Goal: Task Accomplishment & Management: Complete application form

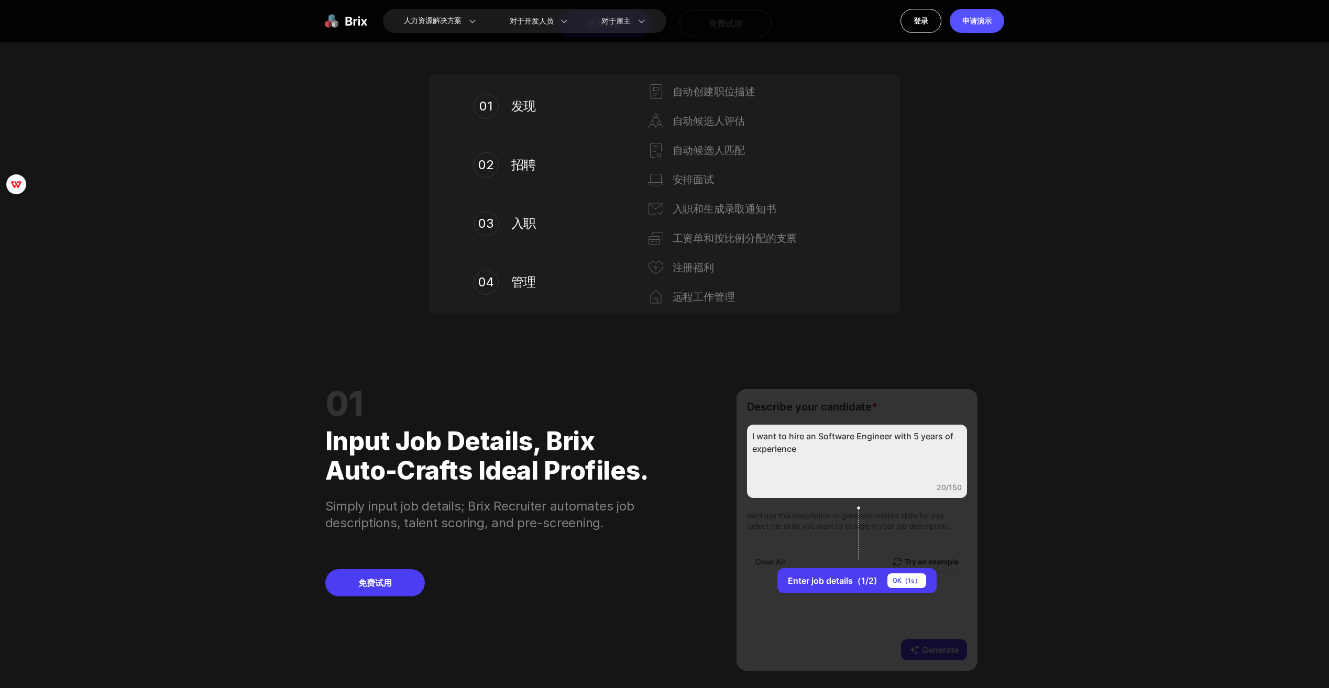
scroll to position [629, 0]
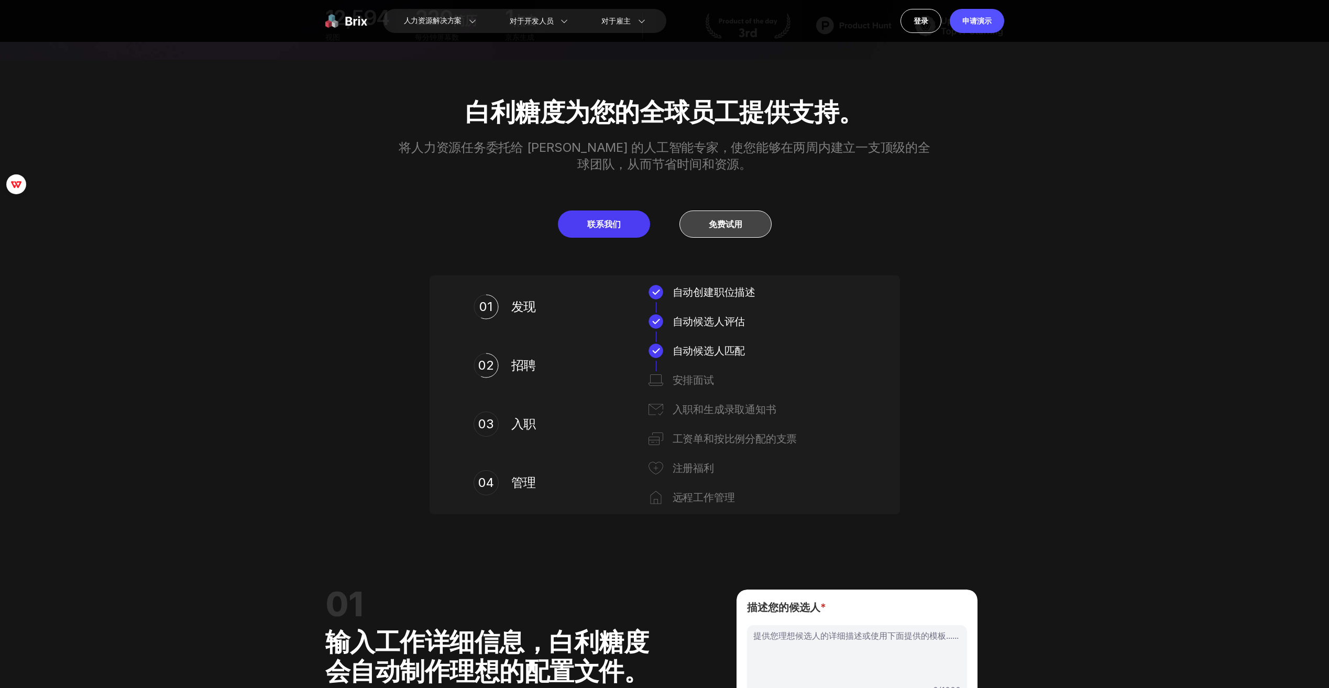
click at [747, 223] on link "免费试用" at bounding box center [725, 224] width 92 height 27
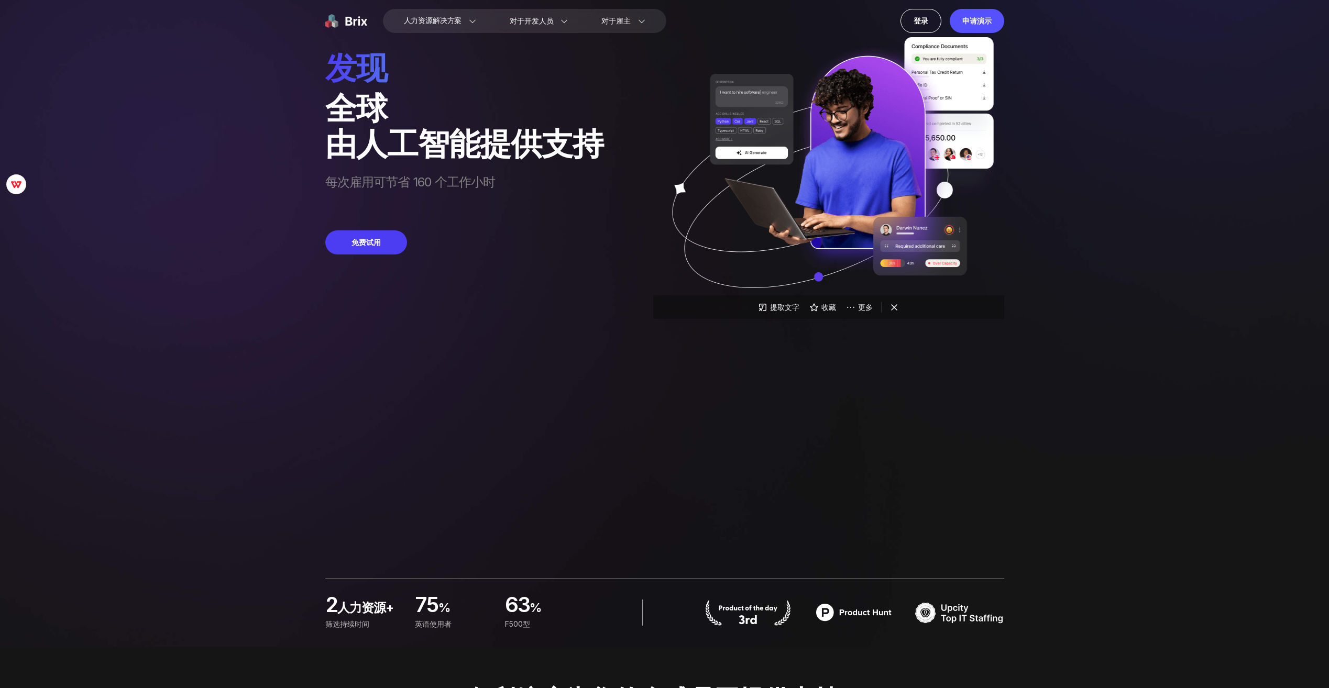
scroll to position [0, 0]
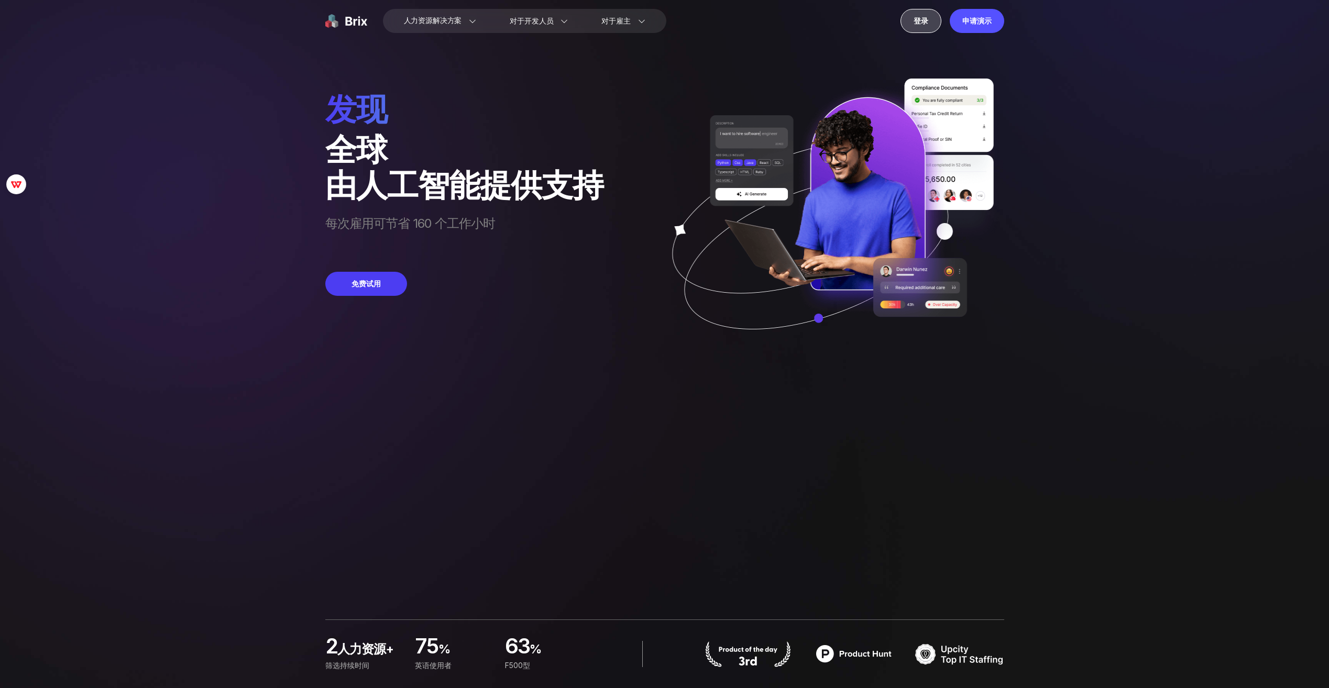
click at [914, 18] on div "登录" at bounding box center [920, 21] width 41 height 24
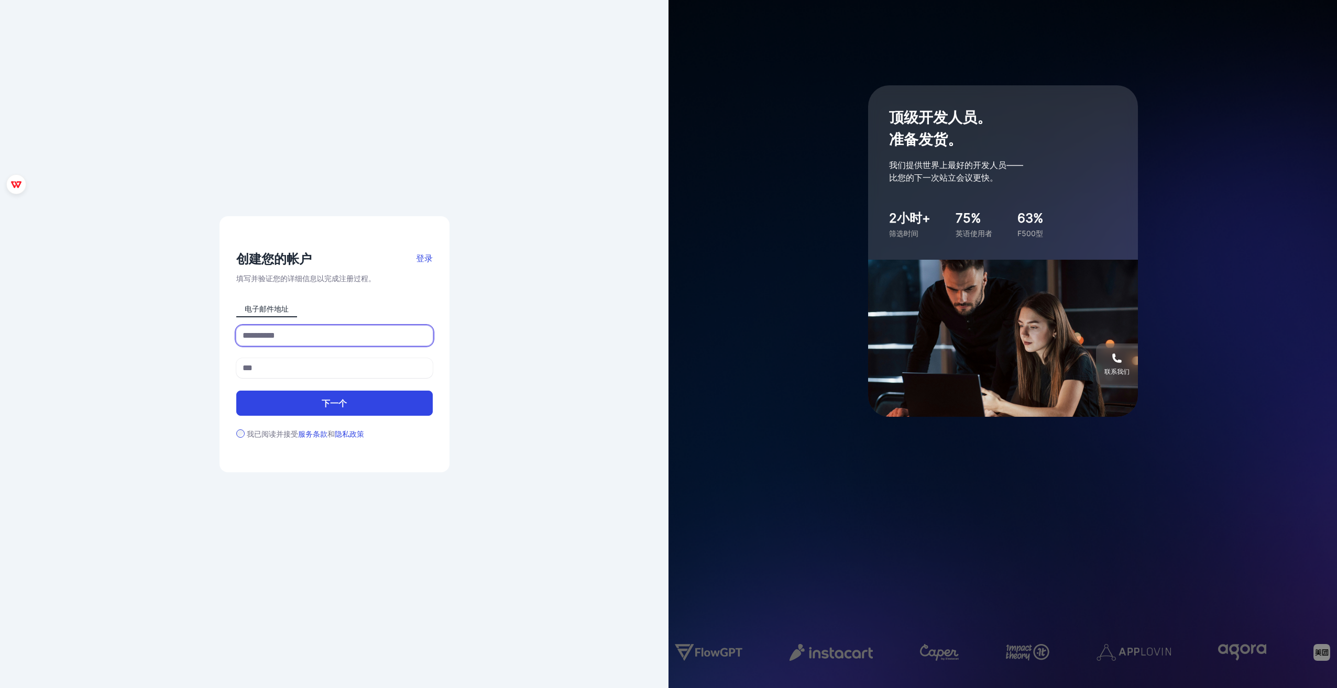
click at [343, 339] on input at bounding box center [334, 336] width 196 height 20
type input "**********"
click at [316, 362] on input at bounding box center [334, 368] width 196 height 20
type input "**********"
click at [285, 404] on button "下一个" at bounding box center [334, 403] width 196 height 25
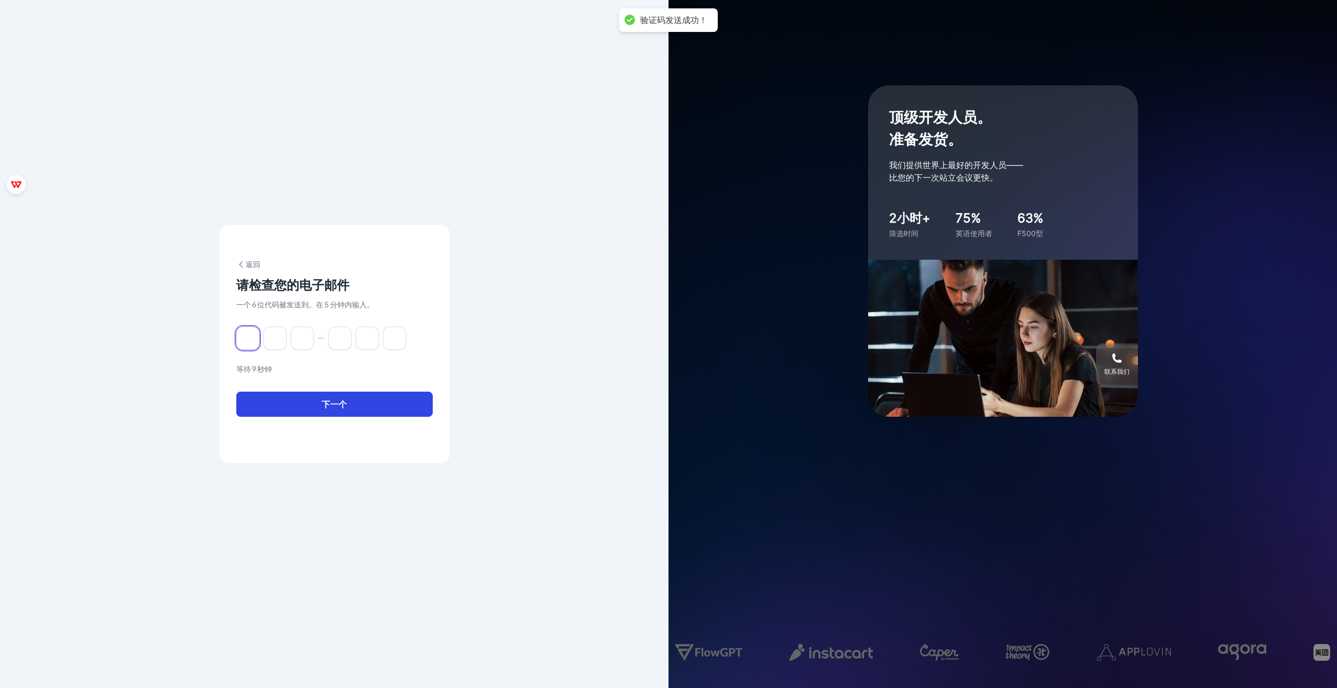
click at [249, 344] on input at bounding box center [247, 338] width 23 height 23
type input "*"
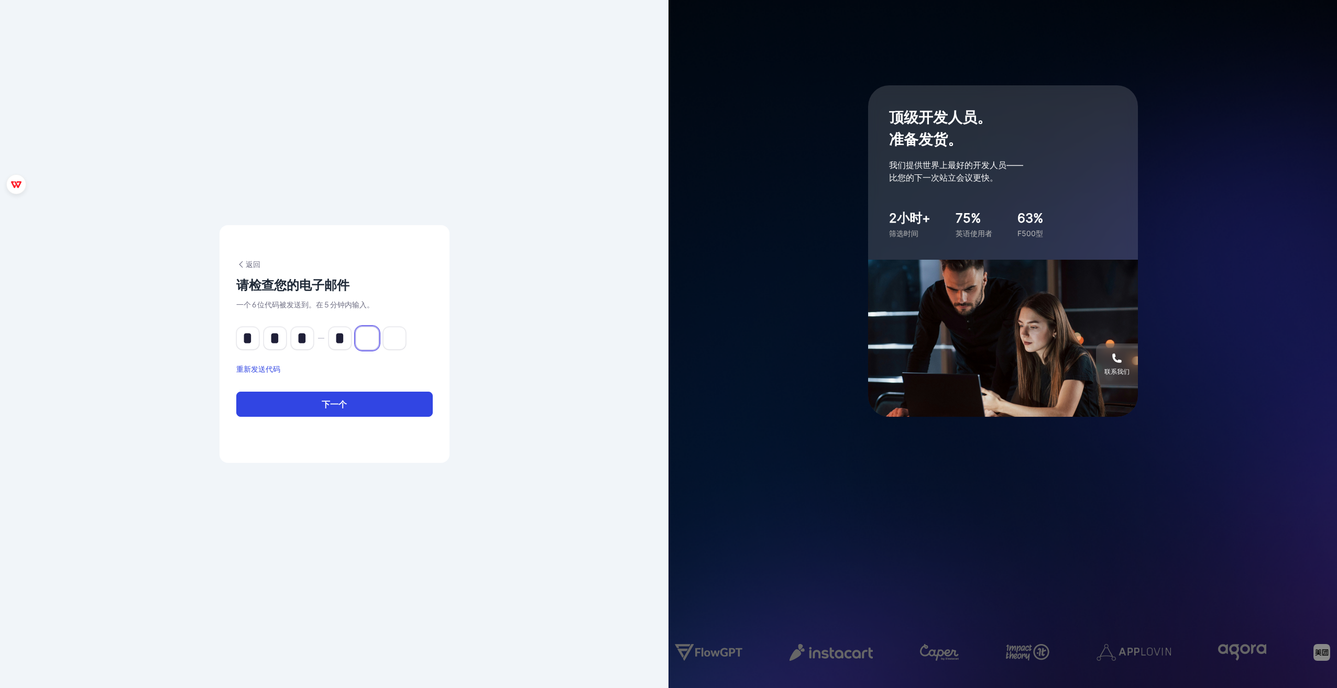
type input "*"
click at [365, 398] on button "下一个" at bounding box center [334, 404] width 196 height 25
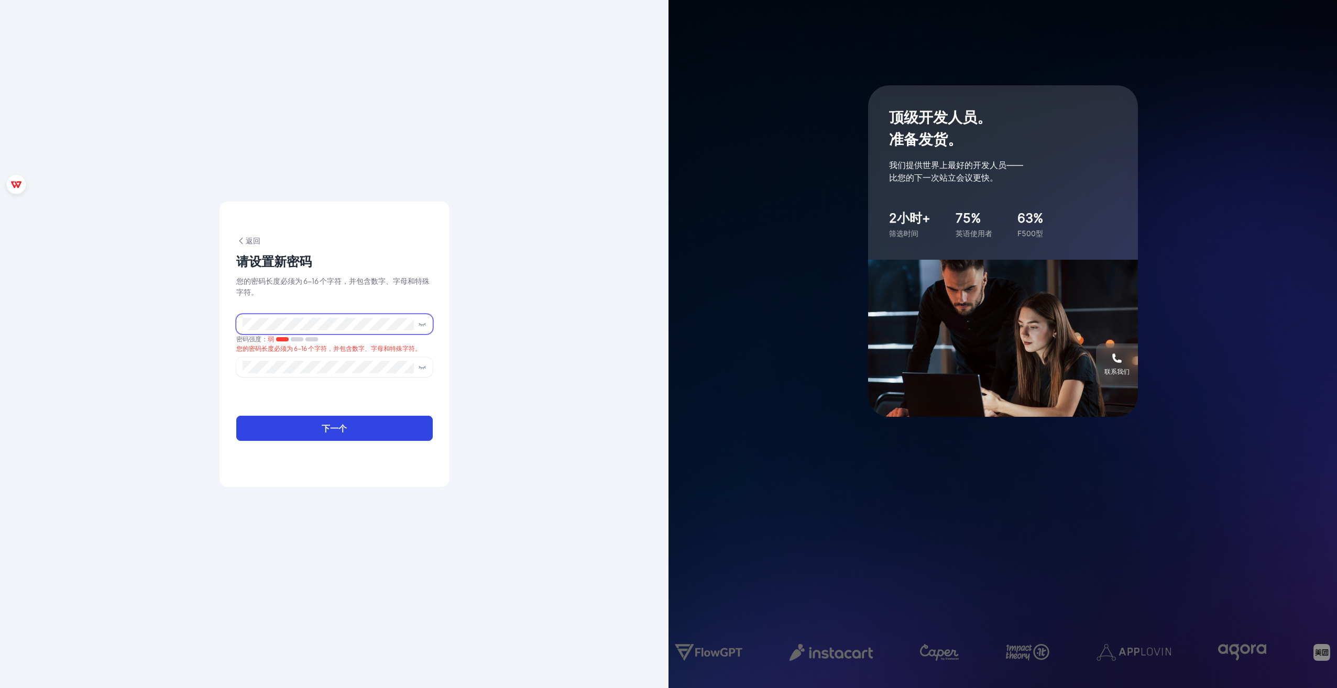
click at [189, 327] on div "**********" at bounding box center [334, 344] width 668 height 688
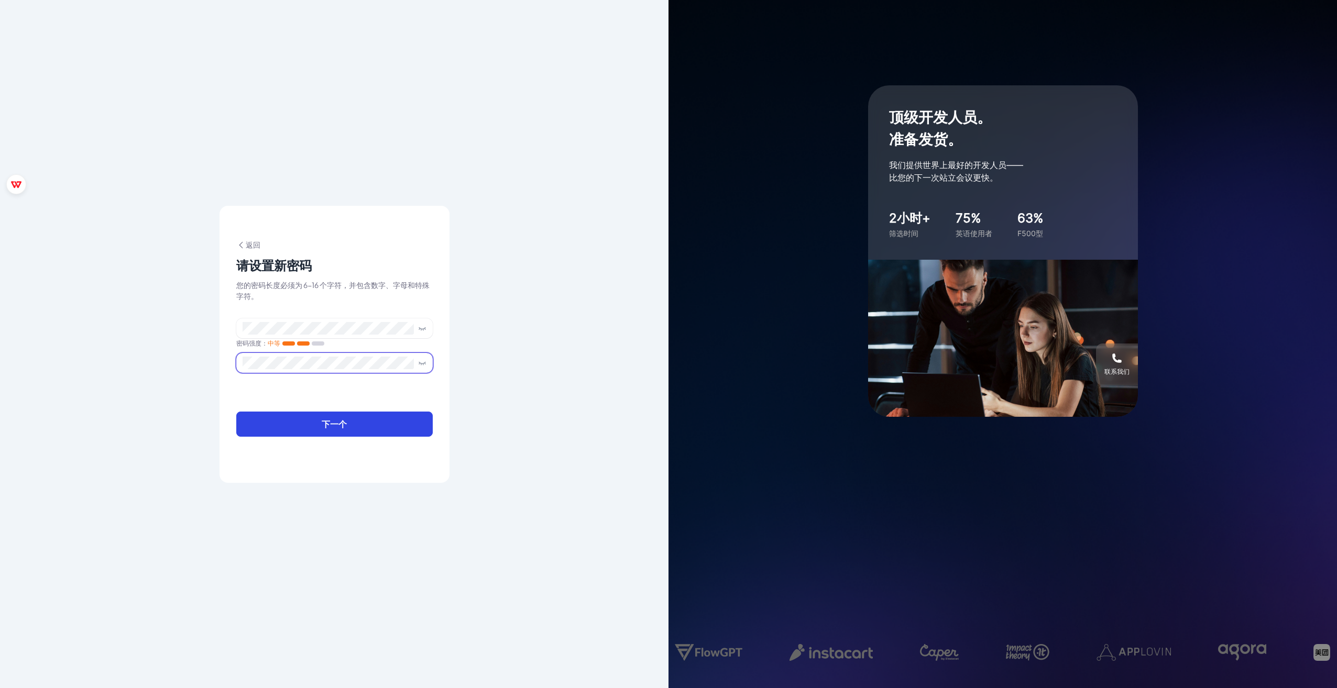
click at [322, 354] on span at bounding box center [334, 363] width 196 height 20
click at [353, 417] on button "下一个" at bounding box center [334, 424] width 196 height 25
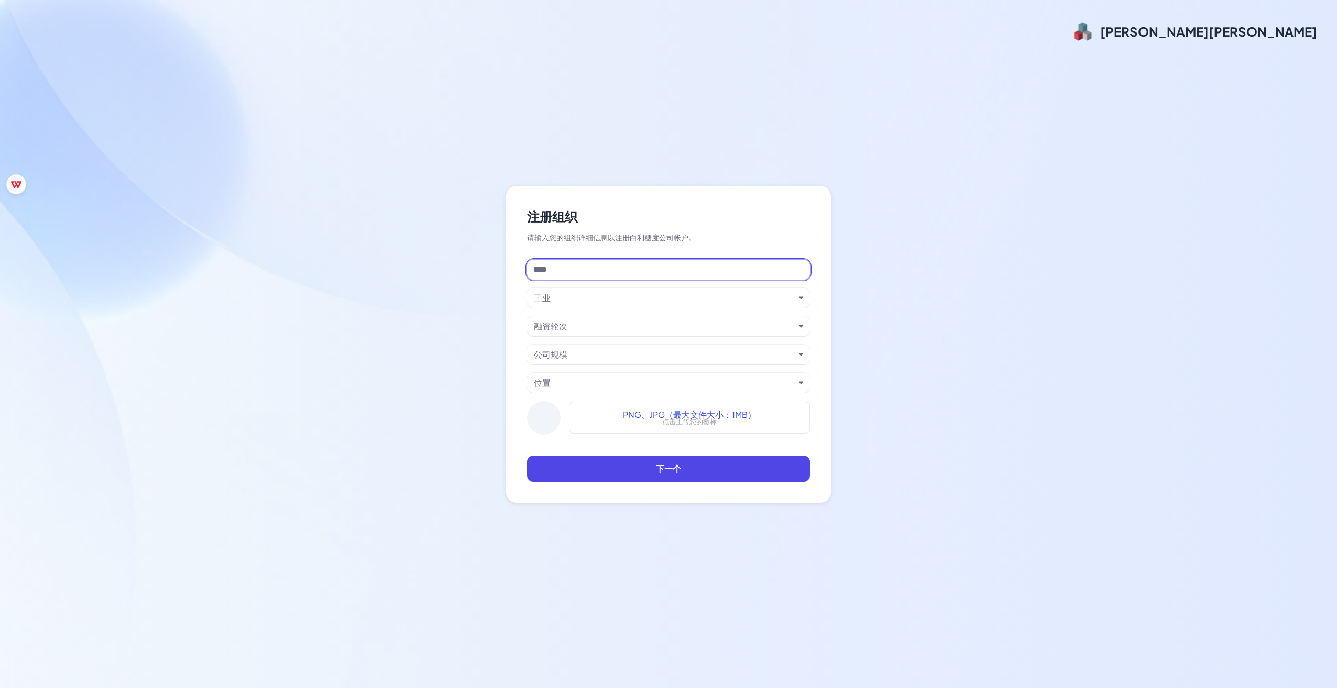
click at [662, 273] on input at bounding box center [668, 270] width 283 height 20
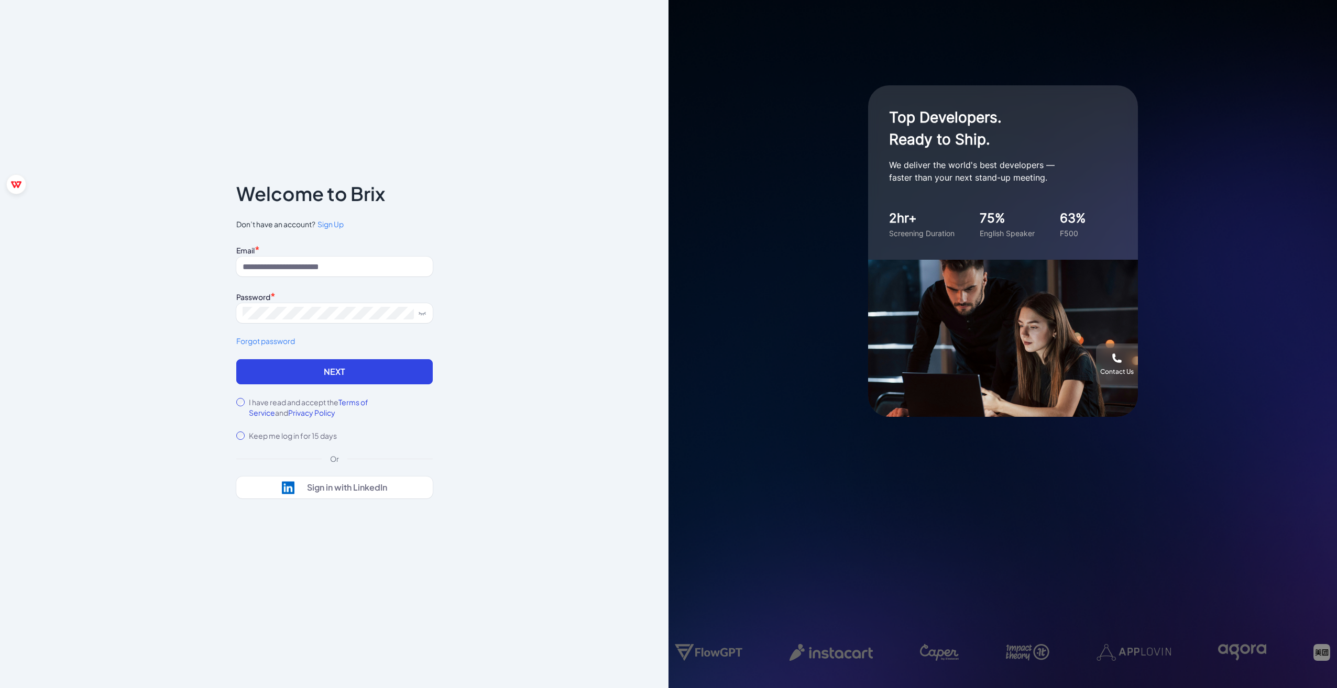
click at [335, 227] on span "Sign Up" at bounding box center [330, 223] width 26 height 9
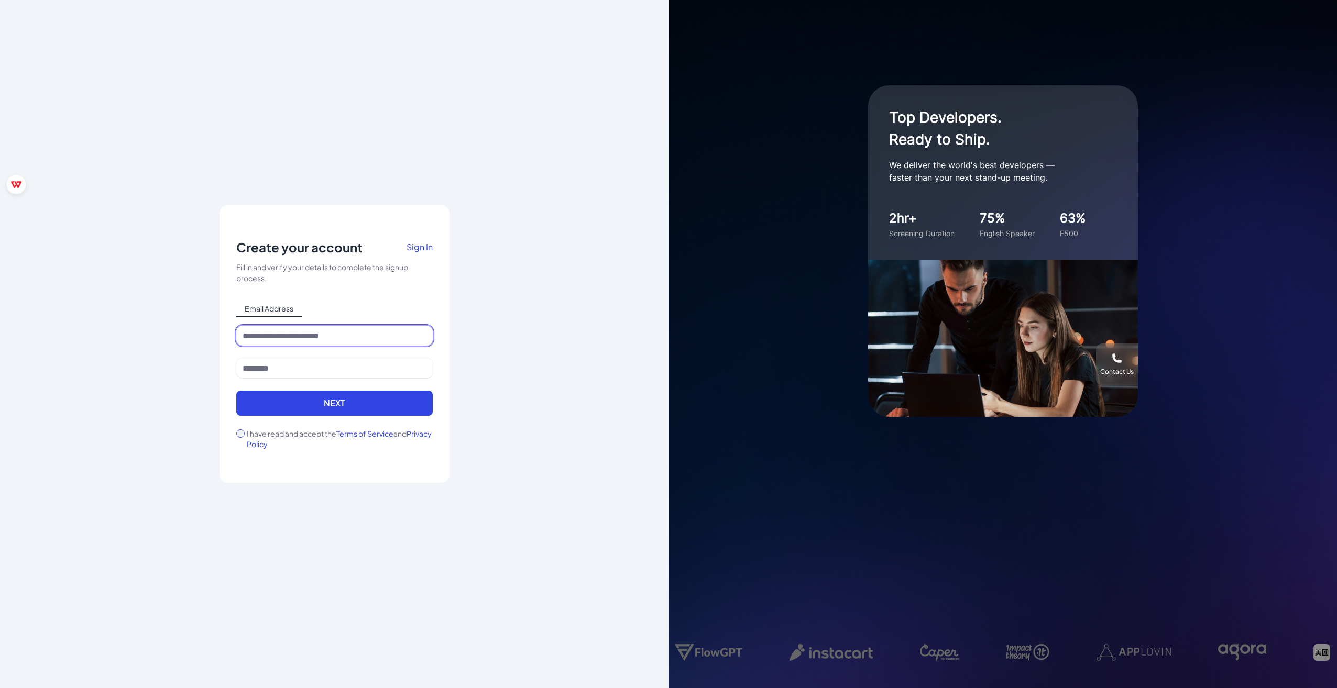
click at [278, 336] on input at bounding box center [334, 336] width 196 height 20
click at [395, 278] on div "Fill in and verify your details to complete the signup process." at bounding box center [334, 273] width 196 height 22
